Goal: Book appointment/travel/reservation

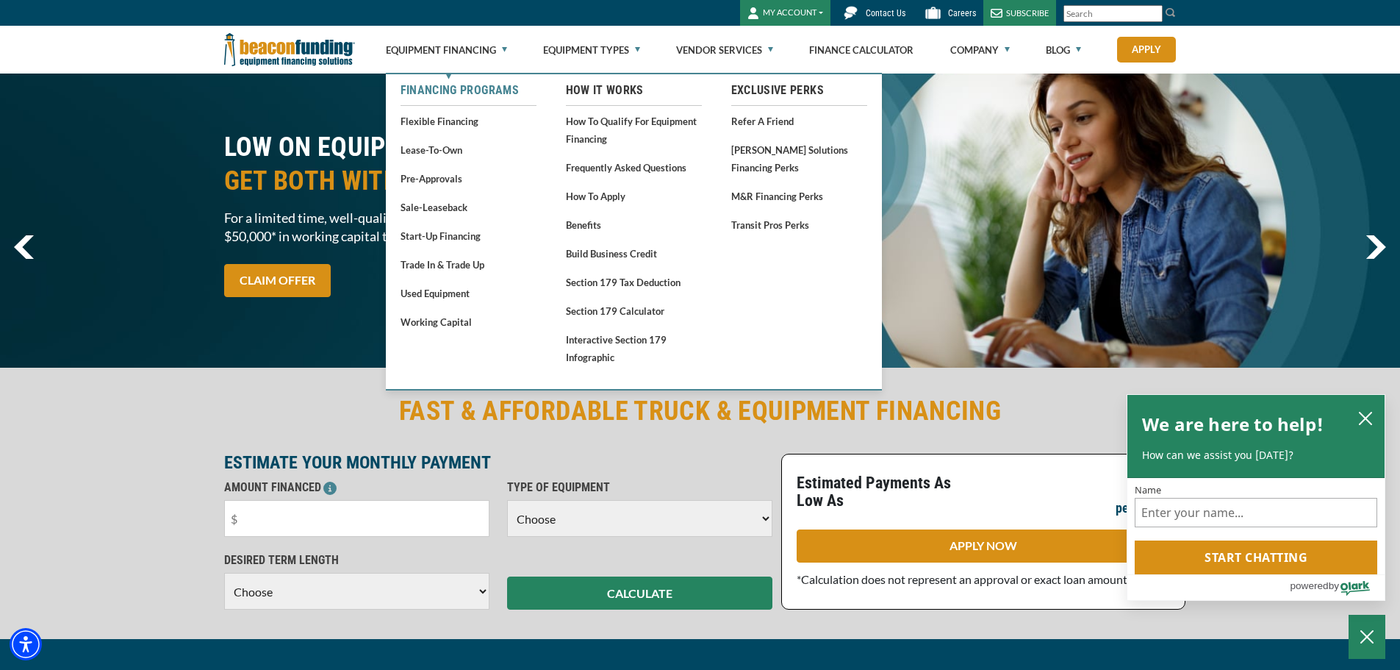
click at [491, 90] on link "Financing Programs" at bounding box center [469, 91] width 136 height 18
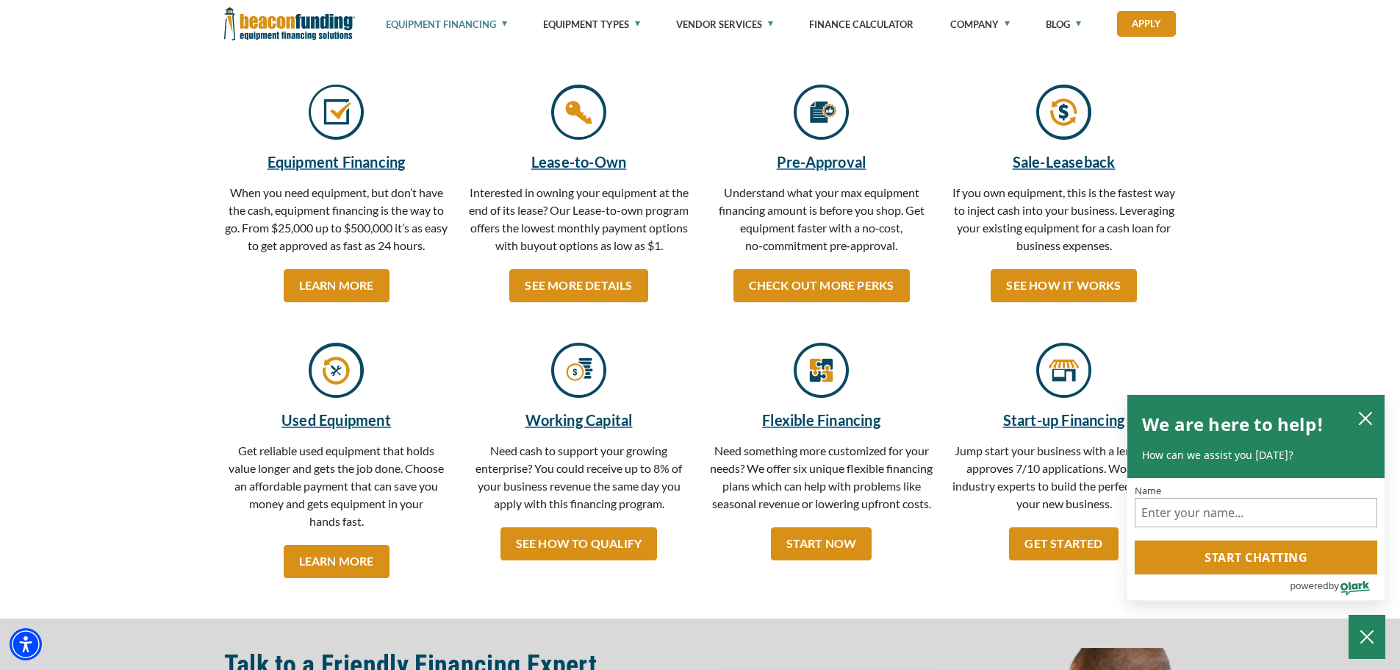
scroll to position [368, 0]
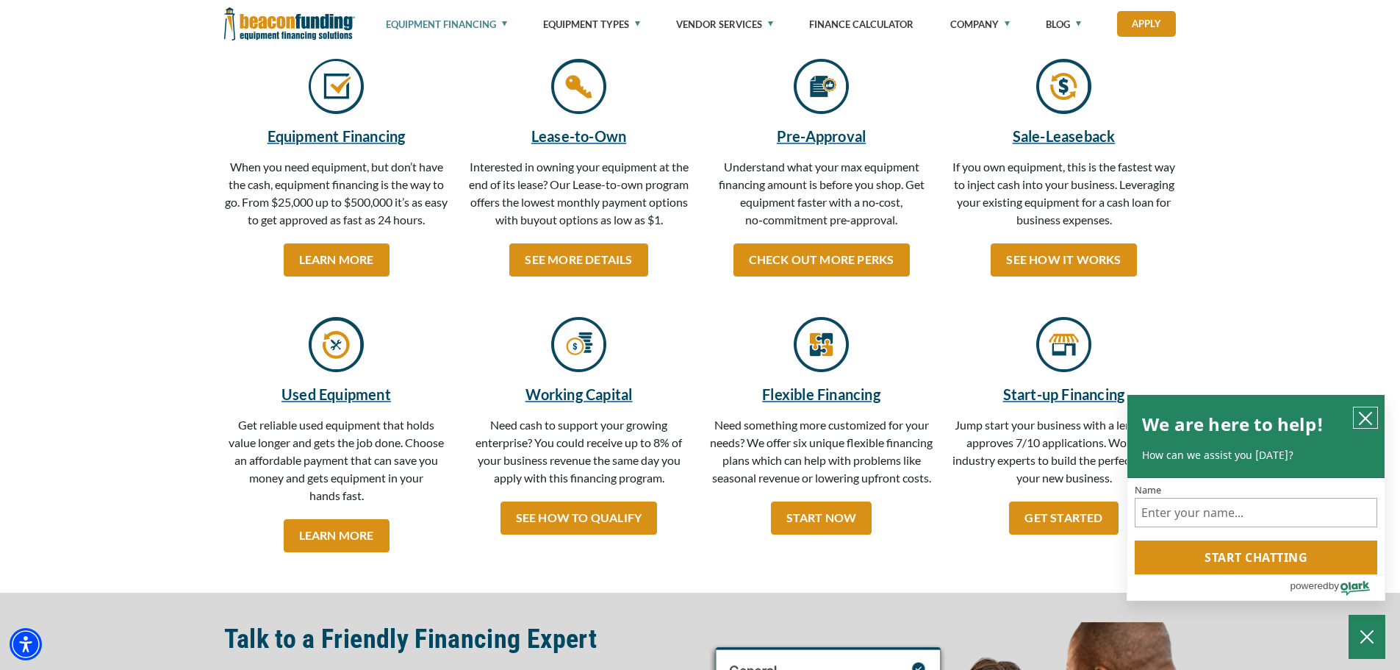
click at [1369, 418] on icon "close chatbox" at bounding box center [1365, 418] width 15 height 15
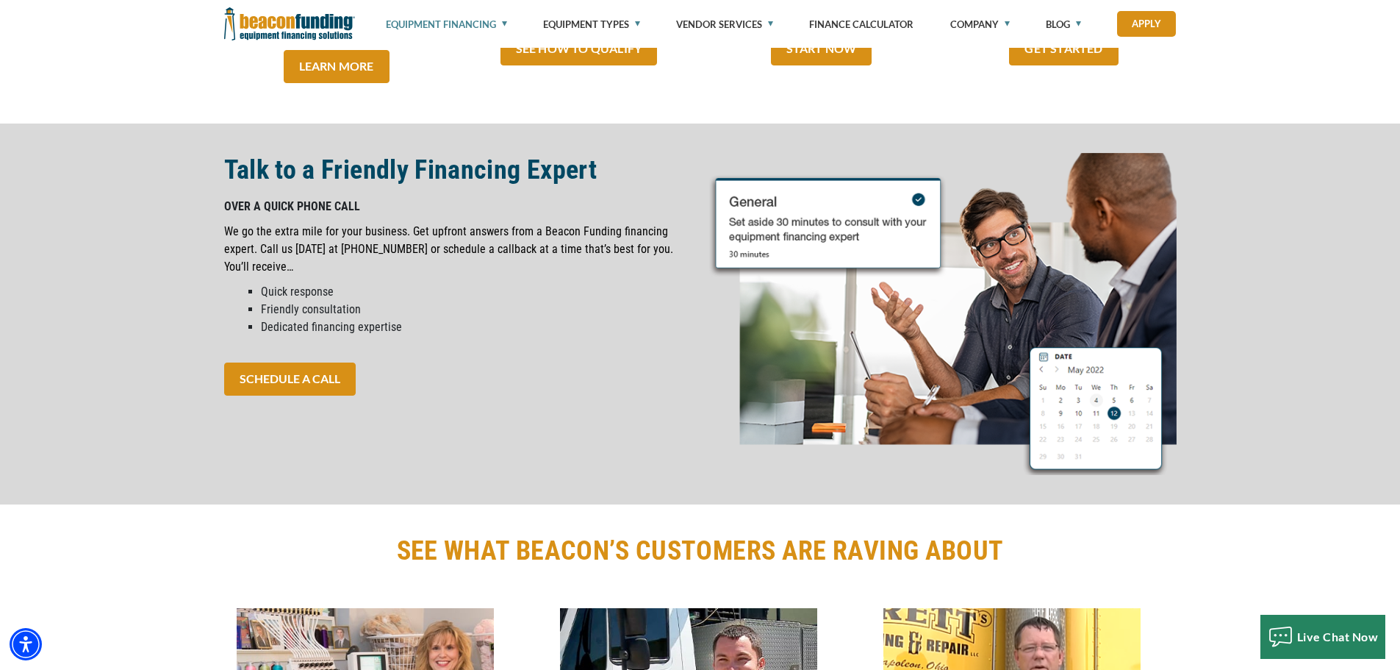
scroll to position [662, 0]
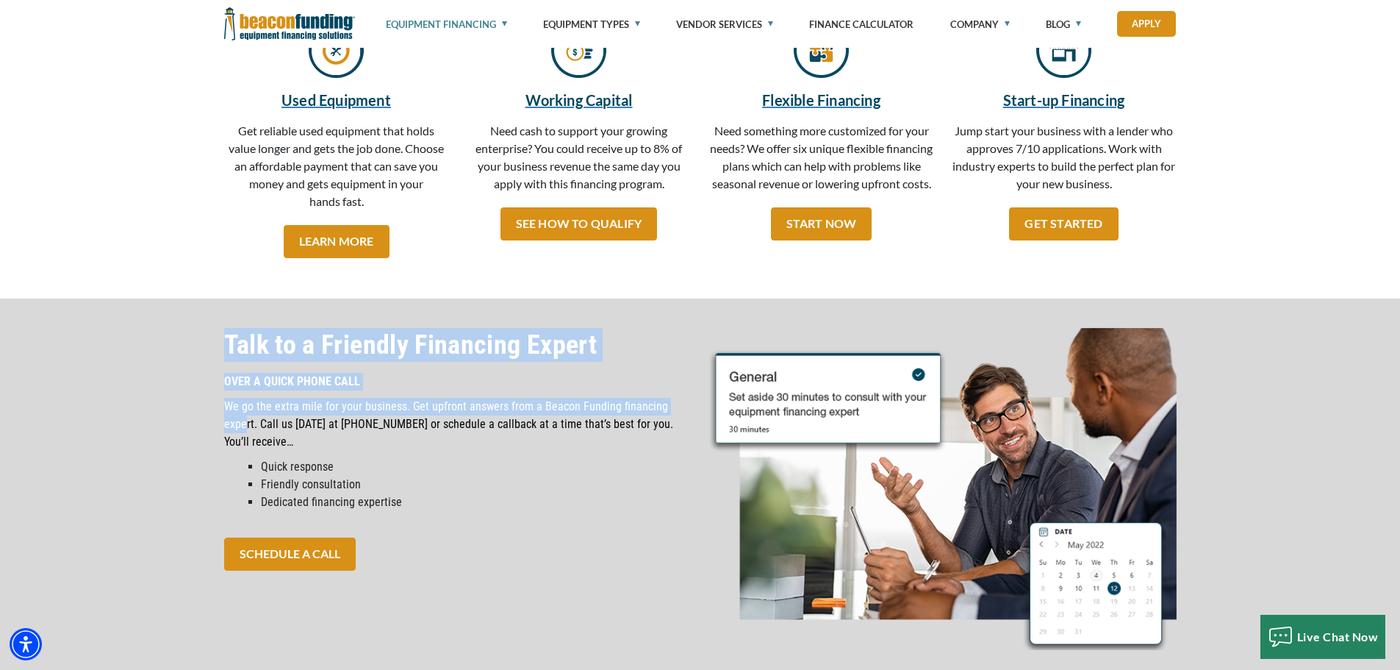
drag, startPoint x: 206, startPoint y: 325, endPoint x: 678, endPoint y: 409, distance: 479.4
click at [678, 409] on div "Talk to a Friendly Financing Expert OVER A QUICK PHONE CALL We go the extra mil…" at bounding box center [700, 488] width 1400 height 381
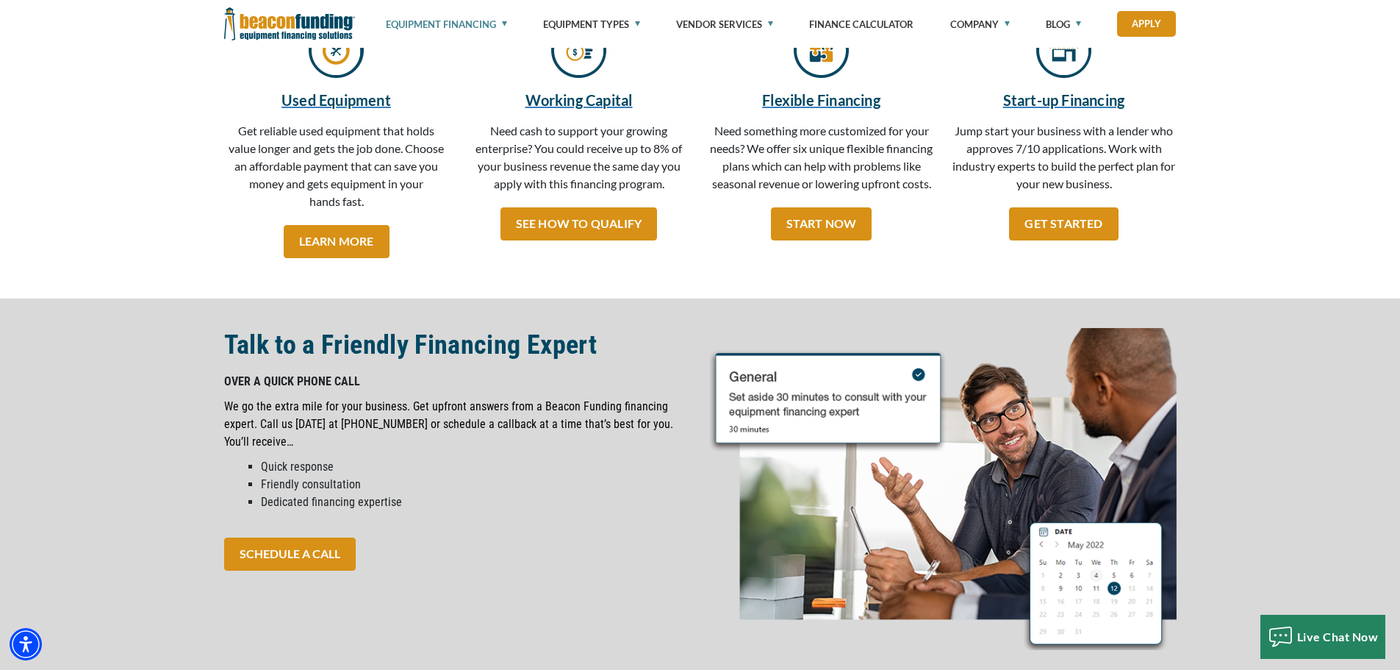
click at [545, 426] on p "We go the extra mile for your business. Get upfront answers from a Beacon Fundi…" at bounding box center [457, 424] width 467 height 53
drag, startPoint x: 313, startPoint y: 417, endPoint x: 673, endPoint y: 434, distance: 359.8
click at [673, 434] on span "OVER A QUICK PHONE CALL We go the extra mile for your business. Get upfront ans…" at bounding box center [457, 448] width 467 height 150
click at [473, 429] on p "We go the extra mile for your business. Get upfront answers from a Beacon Fundi…" at bounding box center [457, 424] width 467 height 53
click at [290, 544] on link "SCHEDULE A CALL" at bounding box center [290, 553] width 132 height 33
